Goal: Find specific page/section: Find specific page/section

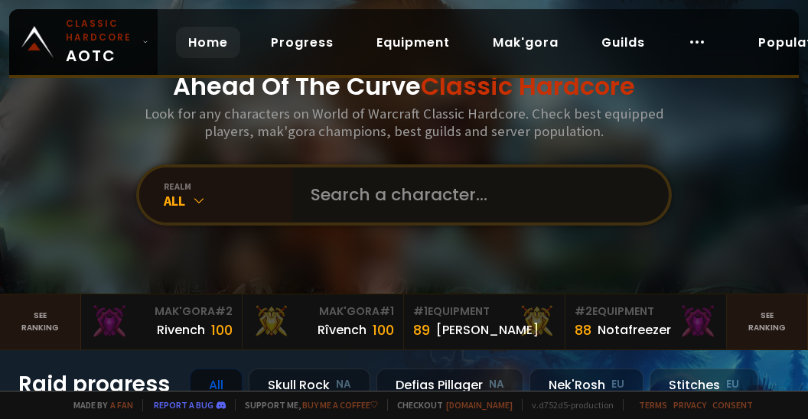
click at [355, 193] on input "text" at bounding box center [475, 194] width 349 height 55
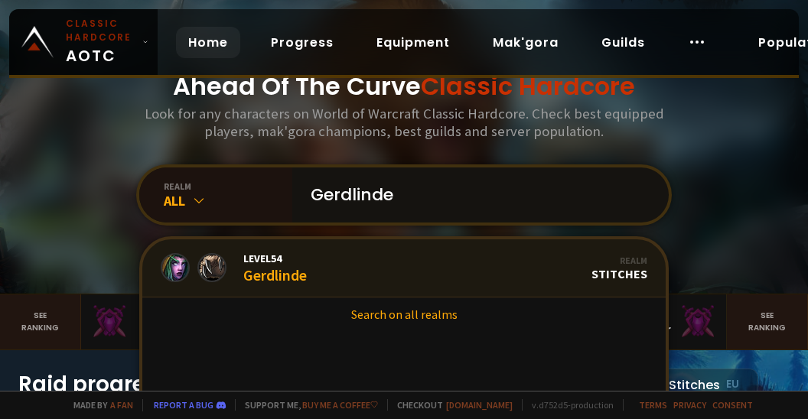
type input "Gerdlinde"
click at [311, 252] on link "Level 54 Gerdlinde Realm Stitches" at bounding box center [403, 268] width 523 height 58
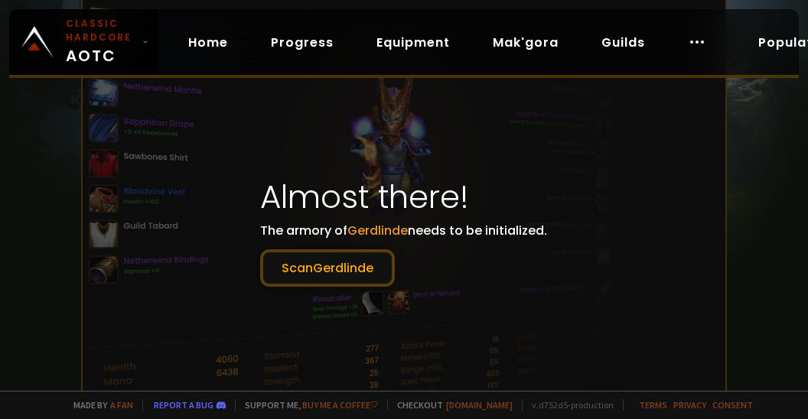
scroll to position [306, 0]
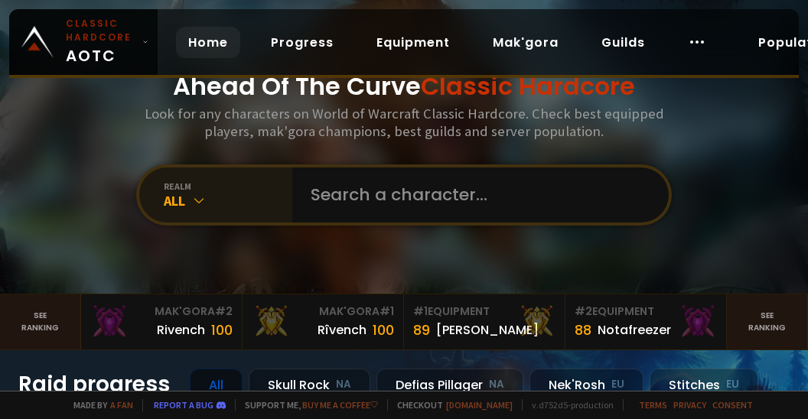
click at [226, 193] on div "All" at bounding box center [228, 201] width 128 height 18
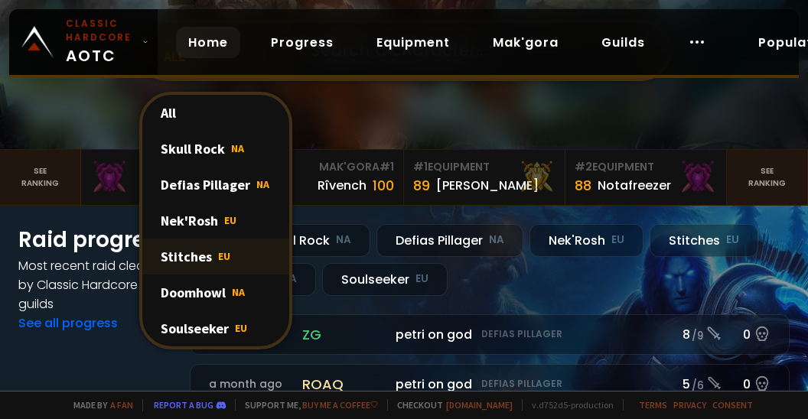
scroll to position [153, 0]
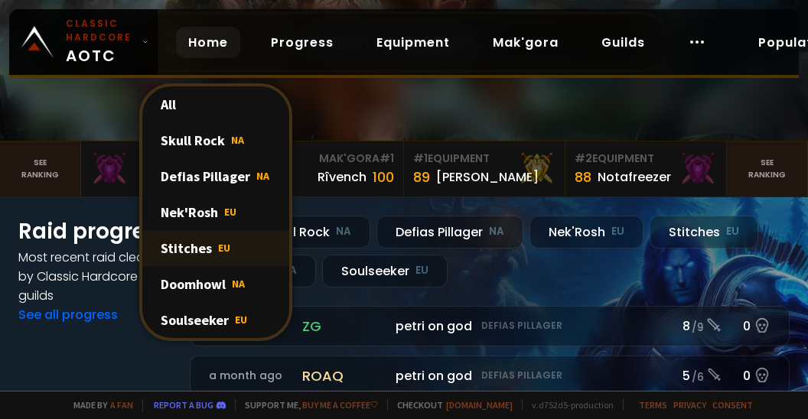
click at [210, 322] on div "Soulseeker EU" at bounding box center [215, 320] width 147 height 36
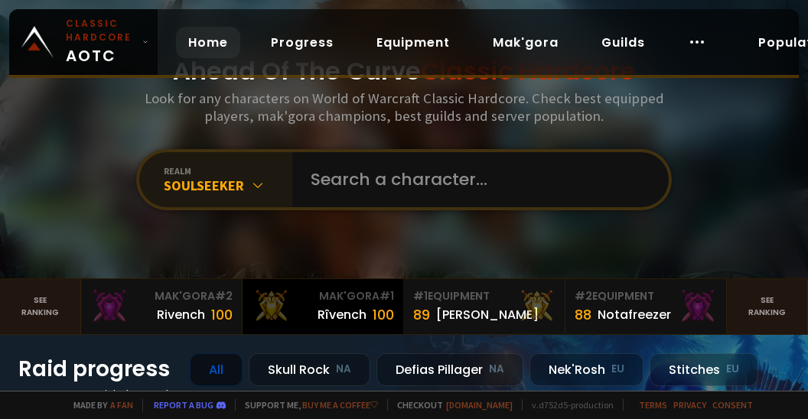
scroll to position [0, 0]
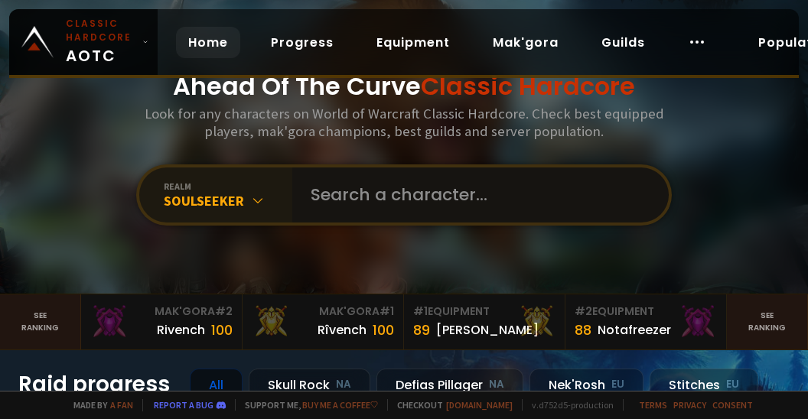
click at [374, 182] on input "text" at bounding box center [475, 194] width 349 height 55
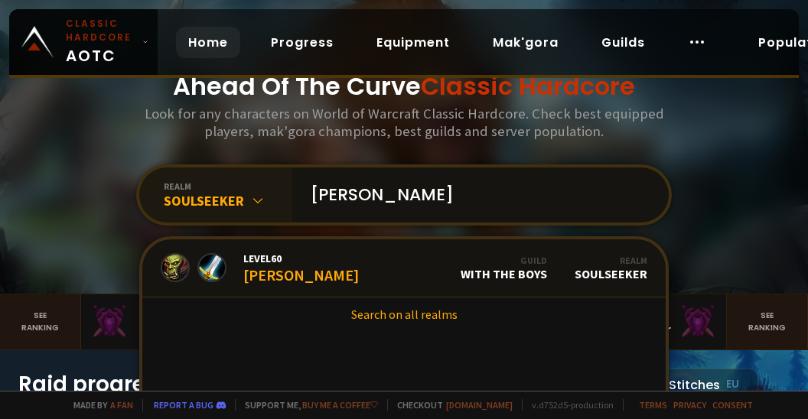
type input "Gerdlinde"
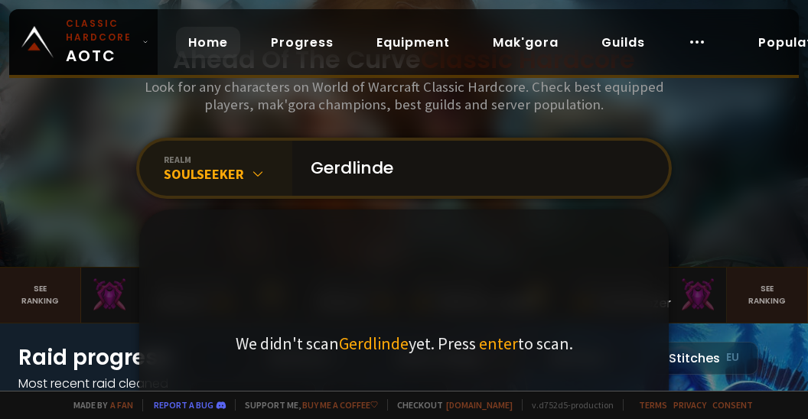
scroll to position [76, 0]
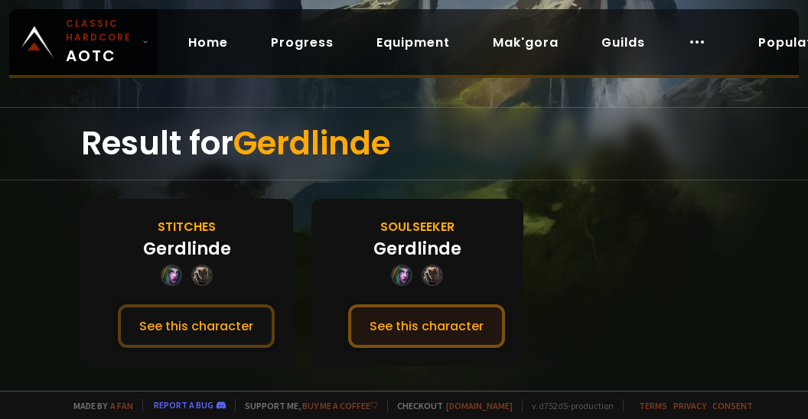
click at [432, 317] on button "See this character" at bounding box center [426, 326] width 157 height 44
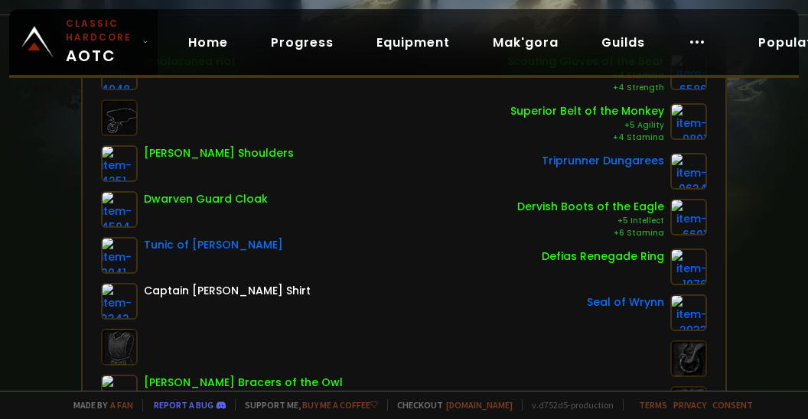
scroll to position [203, 0]
